Goal: Use online tool/utility

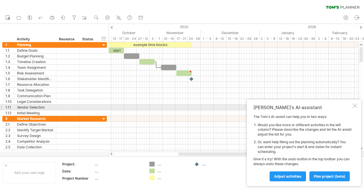
click at [352, 105] on div "[PERSON_NAME]'s AI-assistant The [PERSON_NAME]'s AI-assist can help you in two …" at bounding box center [304, 143] width 114 height 87
click at [354, 107] on div at bounding box center [355, 106] width 5 height 5
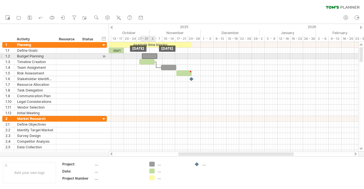
drag, startPoint x: 132, startPoint y: 56, endPoint x: 150, endPoint y: 58, distance: 18.3
click at [150, 58] on div at bounding box center [149, 56] width 15 height 5
drag, startPoint x: 150, startPoint y: 55, endPoint x: 132, endPoint y: 55, distance: 18.8
click at [132, 55] on div at bounding box center [130, 56] width 15 height 5
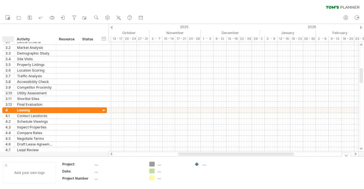
click at [5, 165] on div at bounding box center [6, 165] width 3 height 3
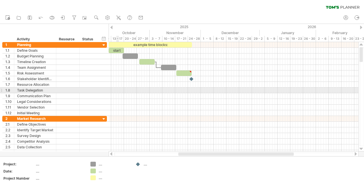
click at [117, 90] on div at bounding box center [234, 91] width 250 height 6
click at [118, 90] on div at bounding box center [234, 91] width 250 height 6
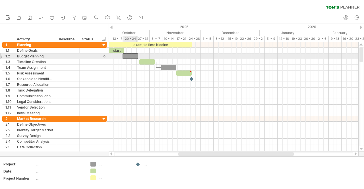
click at [135, 56] on div at bounding box center [130, 56] width 15 height 5
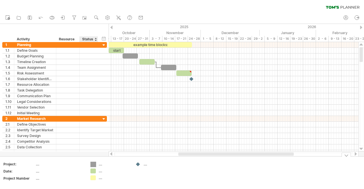
click at [93, 166] on div "Trying to reach [DOMAIN_NAME] Connected again... 0% clear filter new 1" at bounding box center [182, 94] width 364 height 189
click at [36, 164] on div "...." at bounding box center [60, 164] width 48 height 5
click at [38, 165] on input "text" at bounding box center [59, 164] width 46 height 5
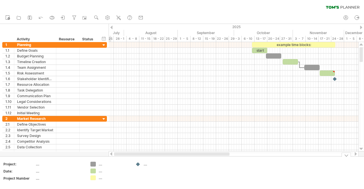
drag, startPoint x: 222, startPoint y: 155, endPoint x: 111, endPoint y: 154, distance: 110.2
click at [111, 154] on div at bounding box center [234, 154] width 250 height 6
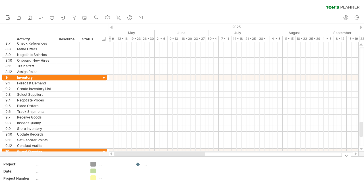
drag, startPoint x: 215, startPoint y: 154, endPoint x: 109, endPoint y: 166, distance: 106.6
click at [110, 168] on div "Trying to reach [DOMAIN_NAME] Connected again... 0% clear filter new 1" at bounding box center [182, 94] width 364 height 189
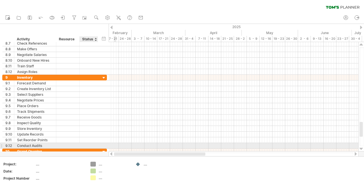
drag, startPoint x: 185, startPoint y: 156, endPoint x: 97, endPoint y: 145, distance: 88.6
click at [97, 145] on div "Trying to reach [DOMAIN_NAME] Connected again... 0% clear filter new 1" at bounding box center [182, 94] width 364 height 189
